Goal: Task Accomplishment & Management: Use online tool/utility

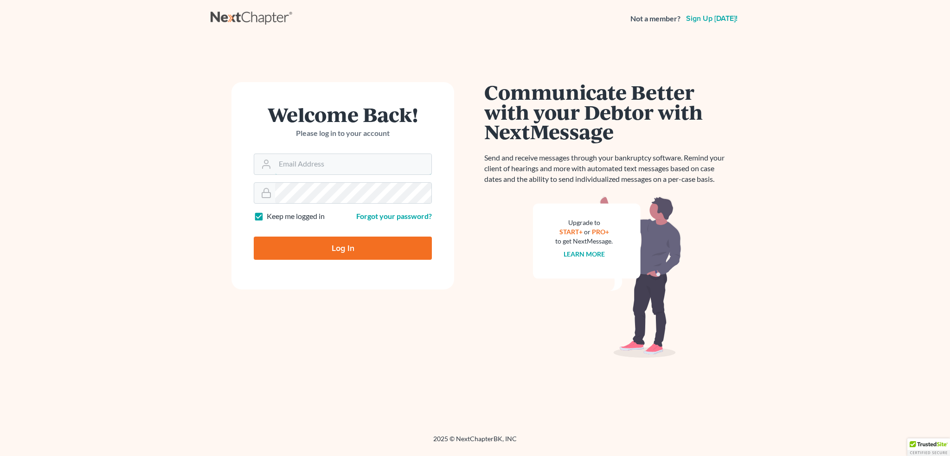
type input "[EMAIL_ADDRESS][DOMAIN_NAME]"
click at [331, 246] on input "Log In" at bounding box center [343, 248] width 178 height 23
type input "Thinking..."
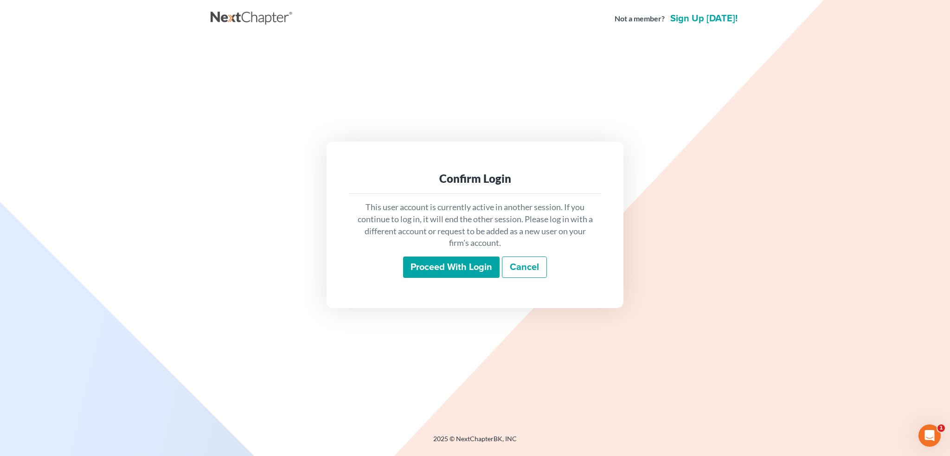
click at [441, 267] on input "Proceed with login" at bounding box center [451, 266] width 96 height 21
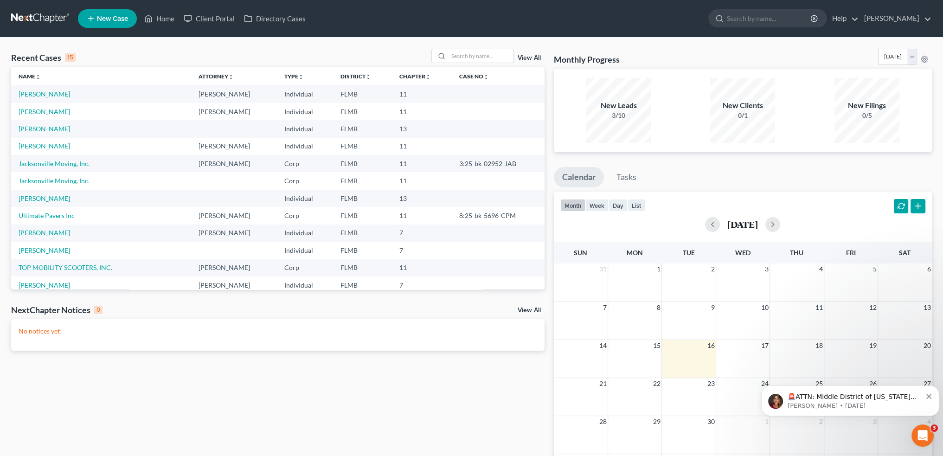
click at [856, 399] on p "🚨ATTN: Middle District of [US_STATE] The court has added a new Credit Counselin…" at bounding box center [855, 396] width 134 height 9
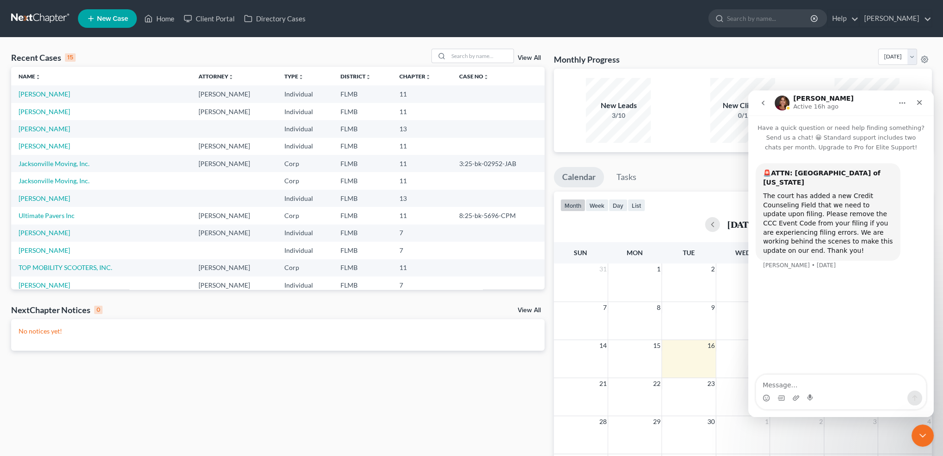
click at [918, 103] on icon "Close" at bounding box center [919, 102] width 7 height 7
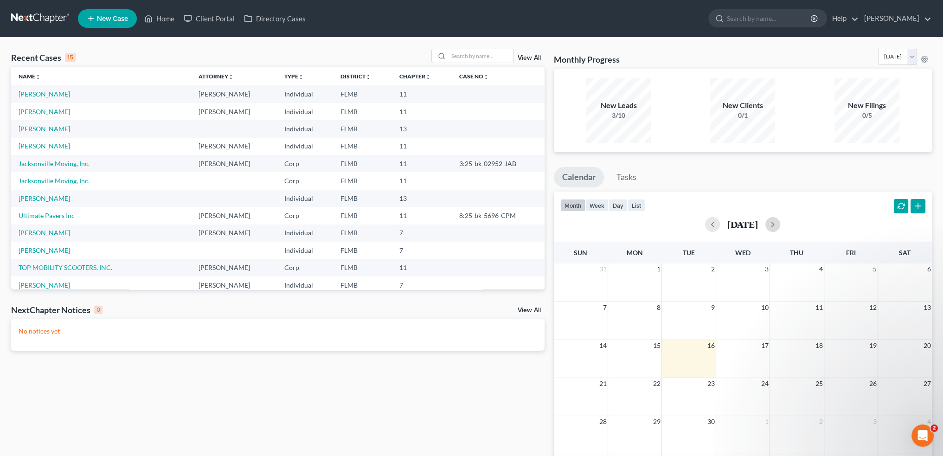
click at [780, 224] on button "button" at bounding box center [772, 224] width 15 height 15
click at [705, 226] on button "button" at bounding box center [712, 224] width 15 height 15
click at [154, 14] on link "Home" at bounding box center [159, 18] width 39 height 17
click at [487, 53] on input "search" at bounding box center [481, 55] width 65 height 13
